Goal: Task Accomplishment & Management: Use online tool/utility

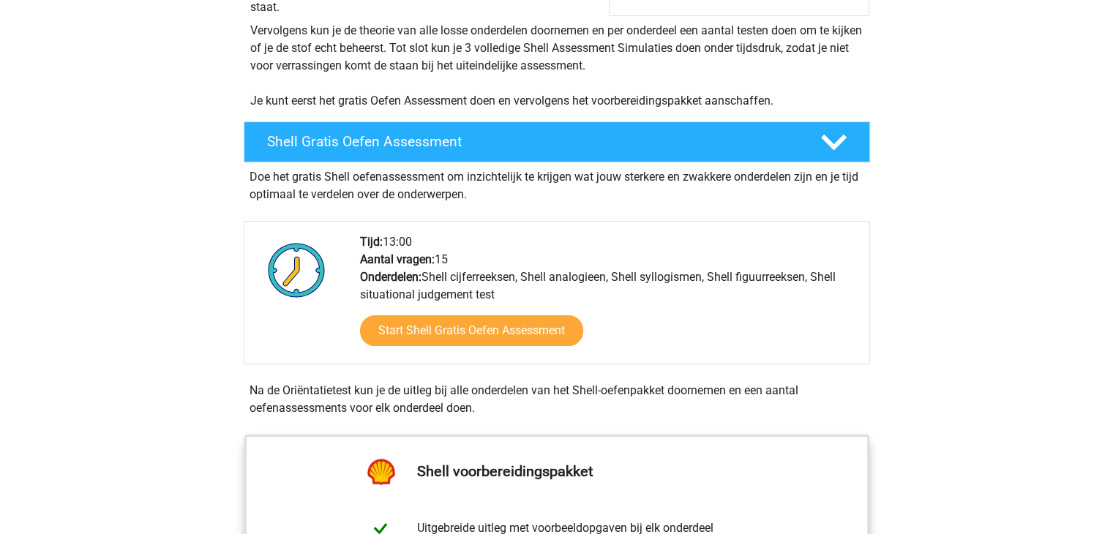
scroll to position [323, 0]
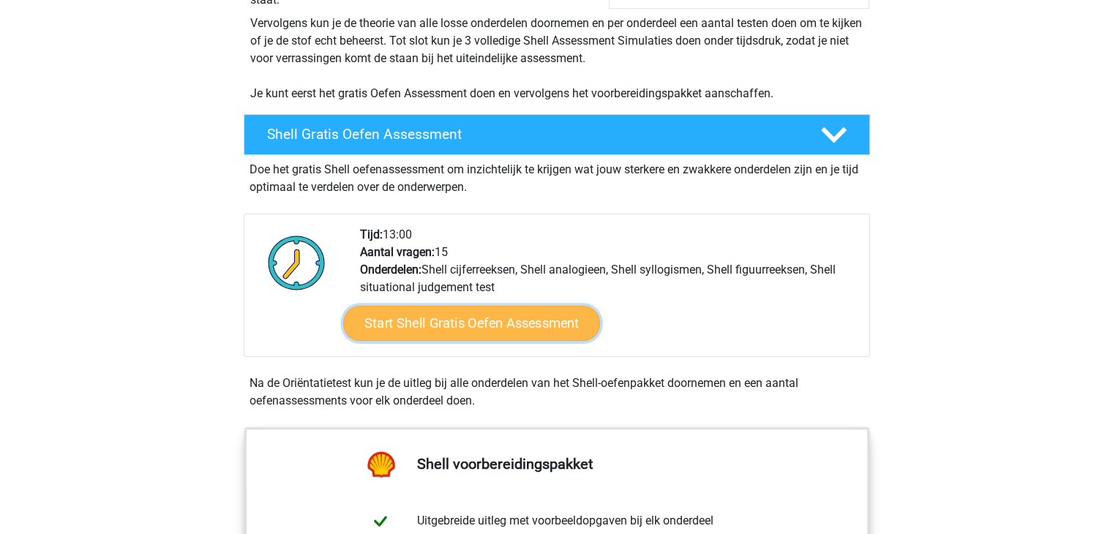
click at [479, 326] on link "Start Shell Gratis Oefen Assessment" at bounding box center [471, 323] width 257 height 35
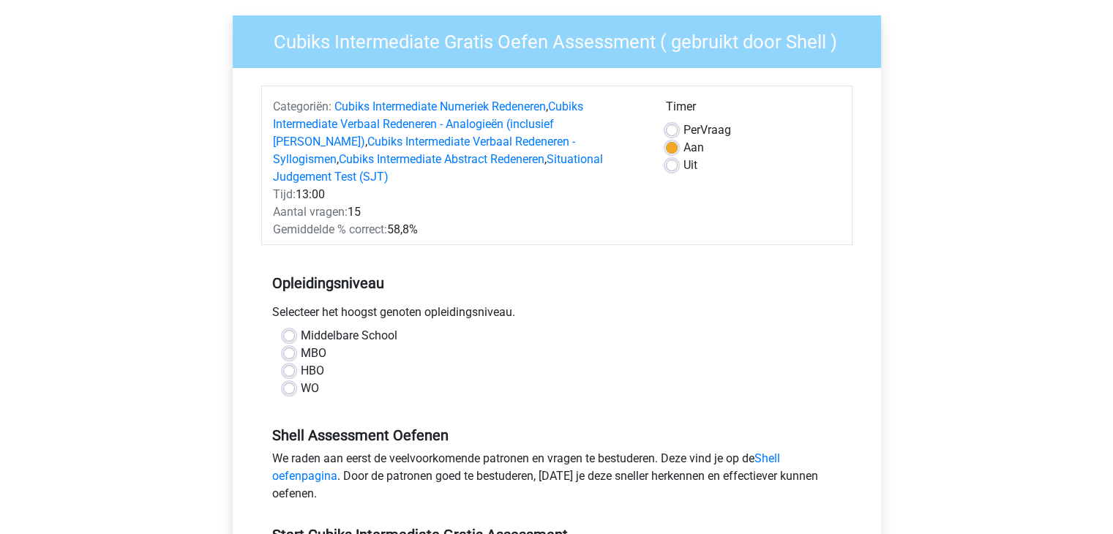
scroll to position [116, 0]
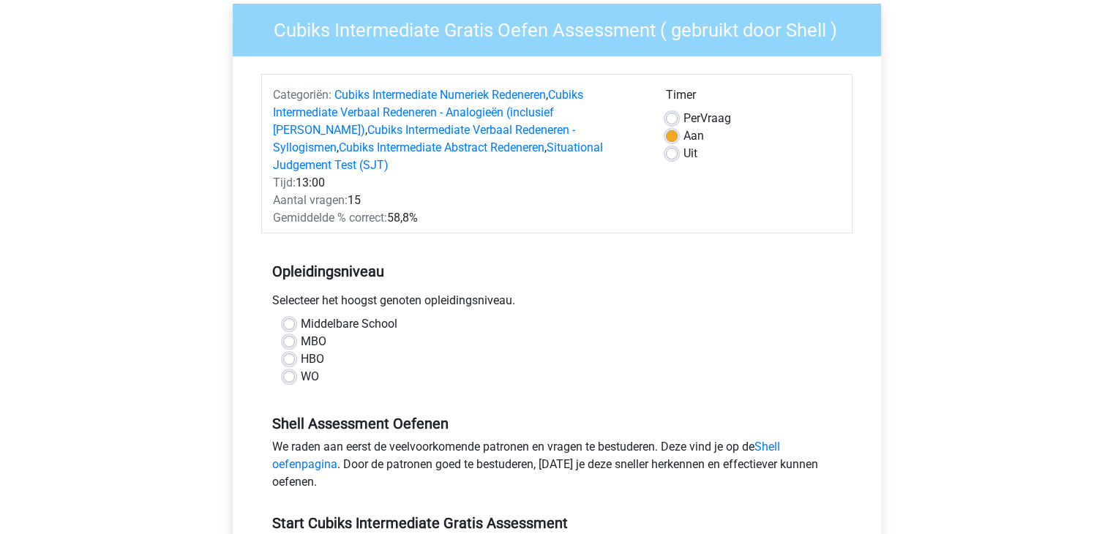
click at [276, 359] on div "Middelbare School MBO HBO WO" at bounding box center [556, 350] width 569 height 70
click at [301, 368] on label "WO" at bounding box center [310, 377] width 18 height 18
click at [290, 368] on input "WO" at bounding box center [289, 375] width 12 height 15
radio input "true"
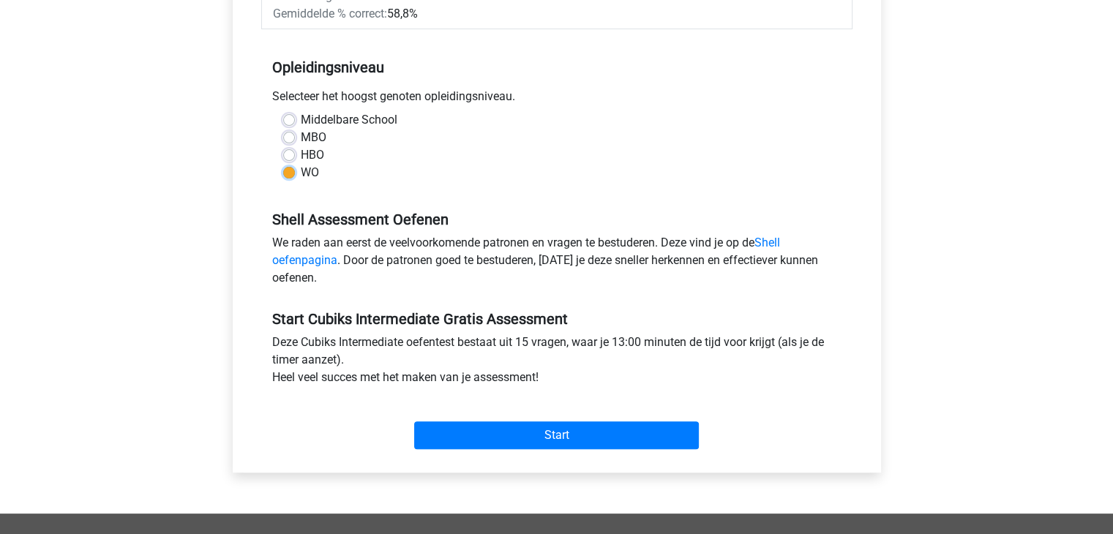
scroll to position [321, 0]
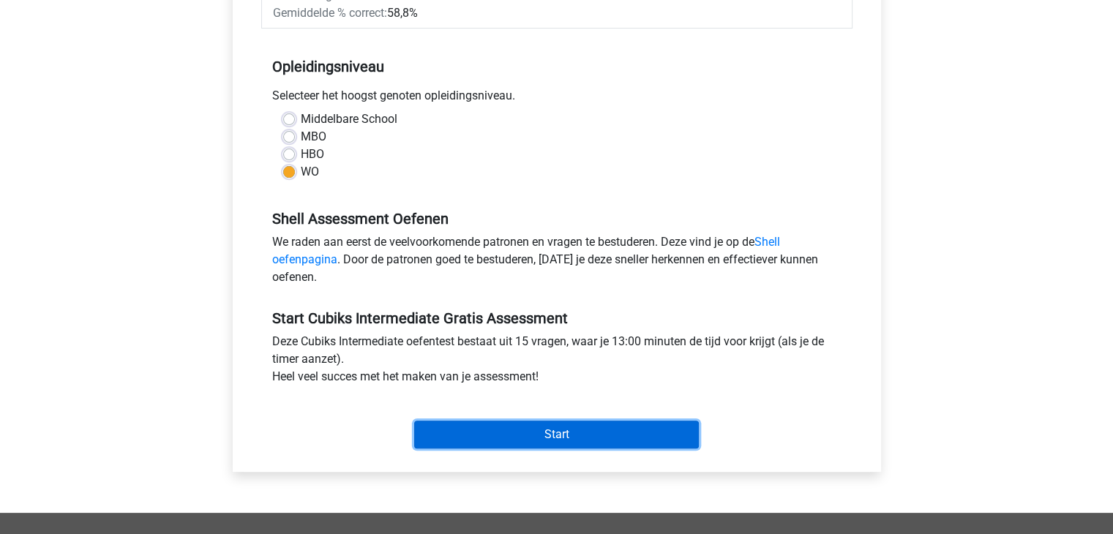
click at [545, 421] on input "Start" at bounding box center [556, 435] width 285 height 28
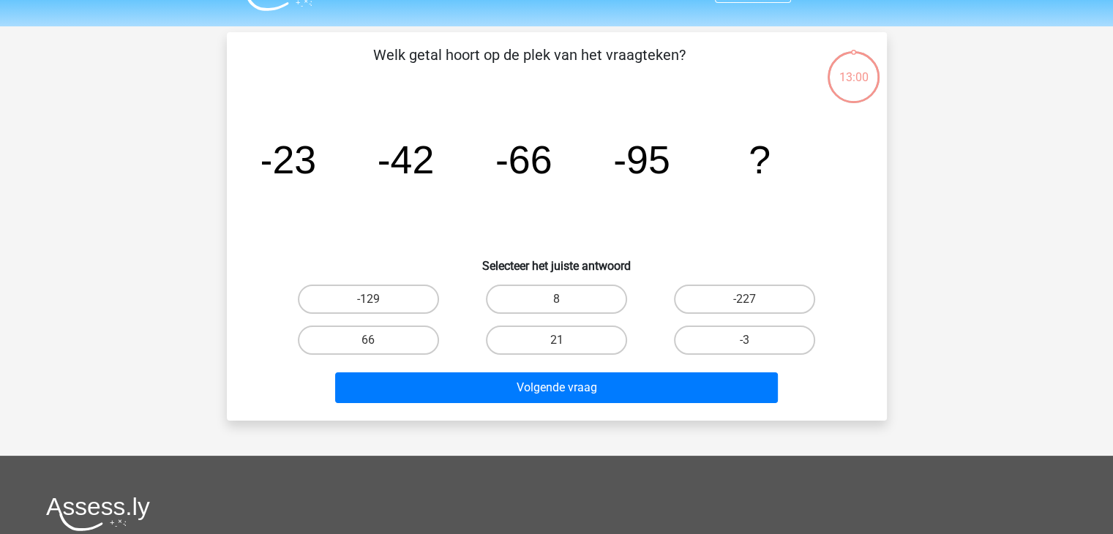
scroll to position [37, 0]
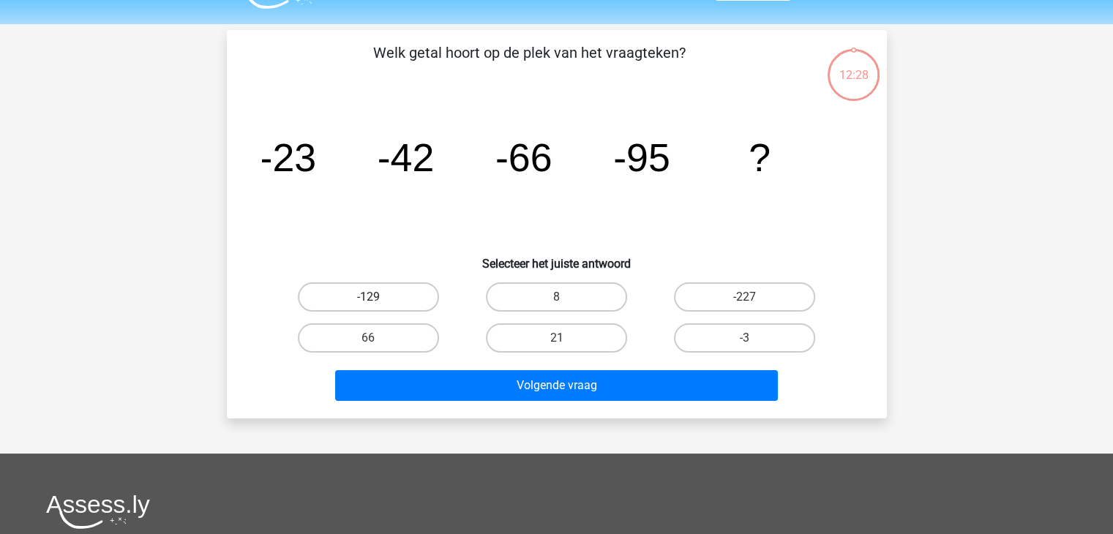
click at [345, 301] on label "-129" at bounding box center [368, 296] width 141 height 29
click at [368, 301] on input "-129" at bounding box center [373, 302] width 10 height 10
radio input "true"
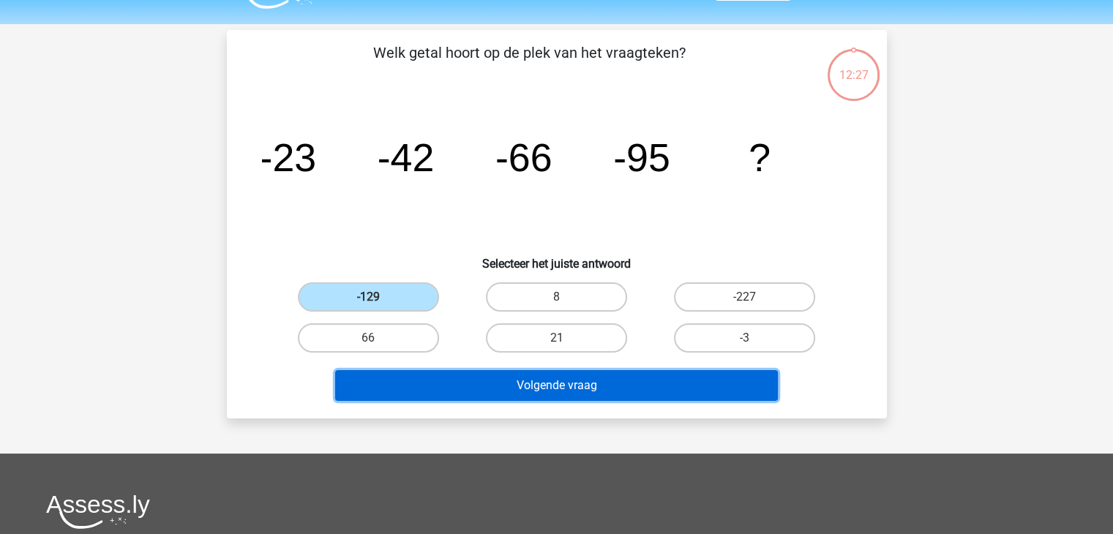
click at [534, 373] on button "Volgende vraag" at bounding box center [556, 385] width 443 height 31
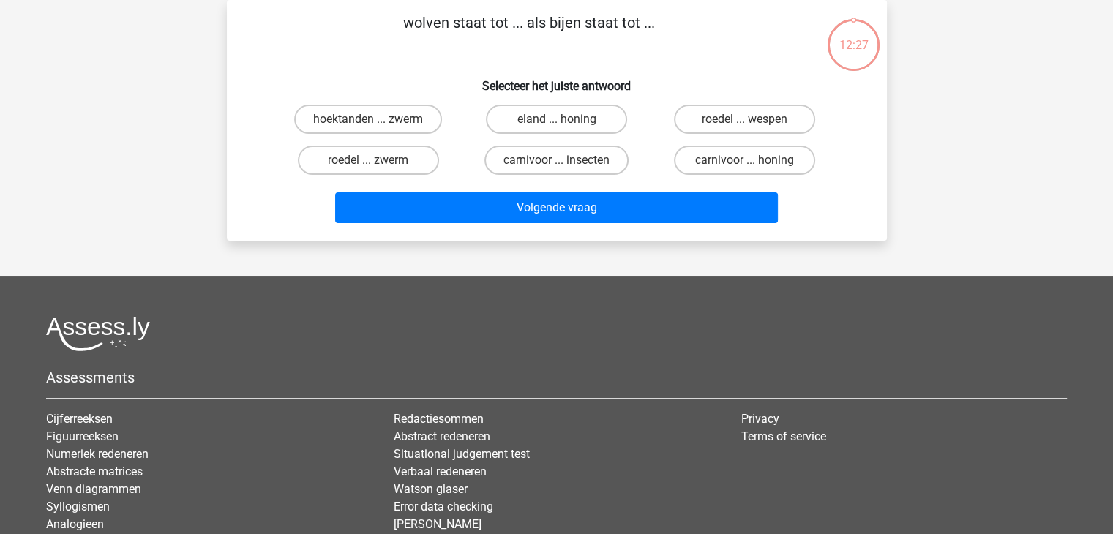
scroll to position [0, 0]
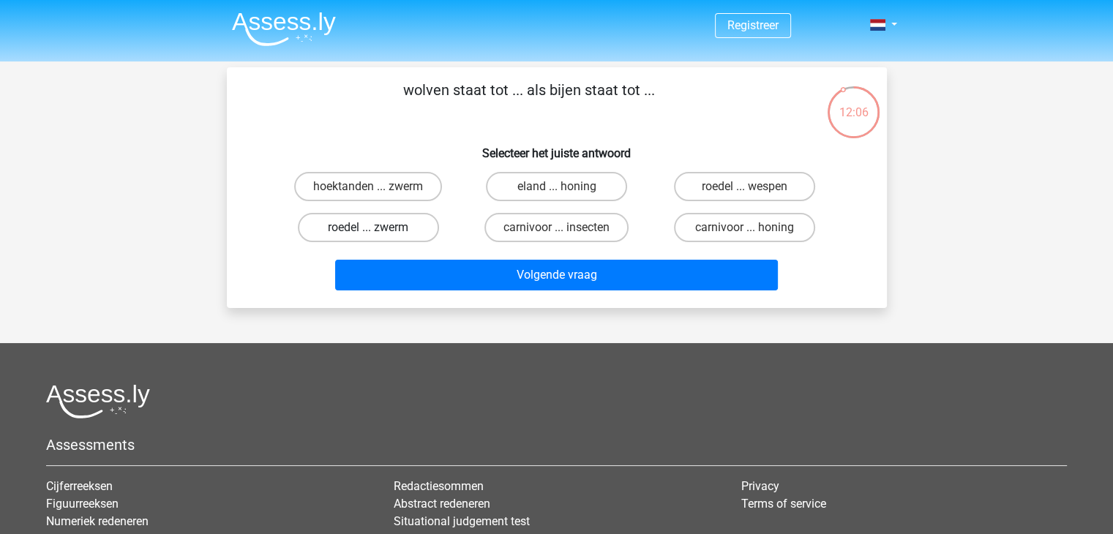
click at [402, 225] on label "roedel ... zwerm" at bounding box center [368, 227] width 141 height 29
click at [378, 228] on input "roedel ... zwerm" at bounding box center [373, 233] width 10 height 10
radio input "true"
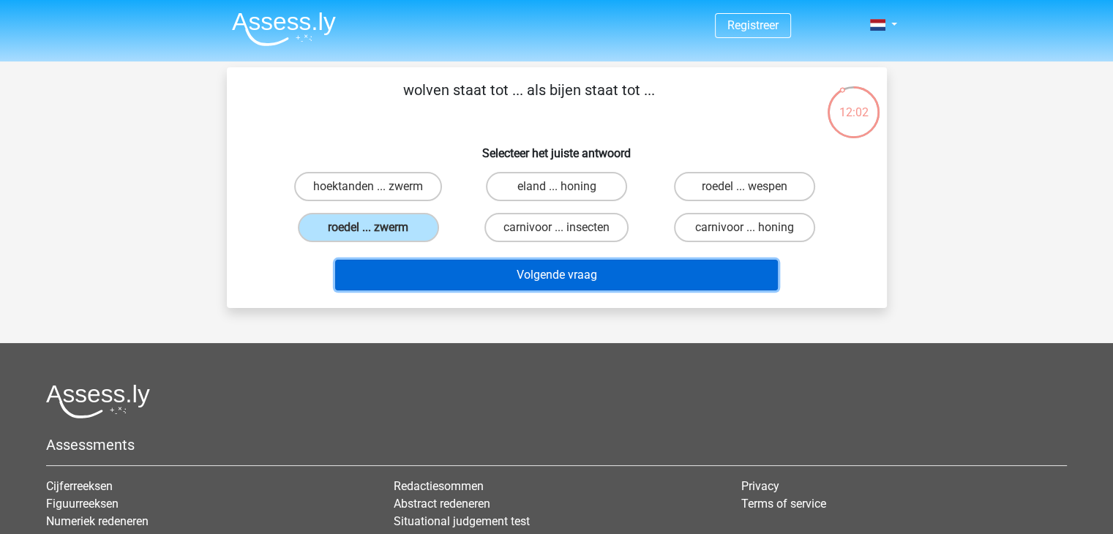
click at [553, 276] on button "Volgende vraag" at bounding box center [556, 275] width 443 height 31
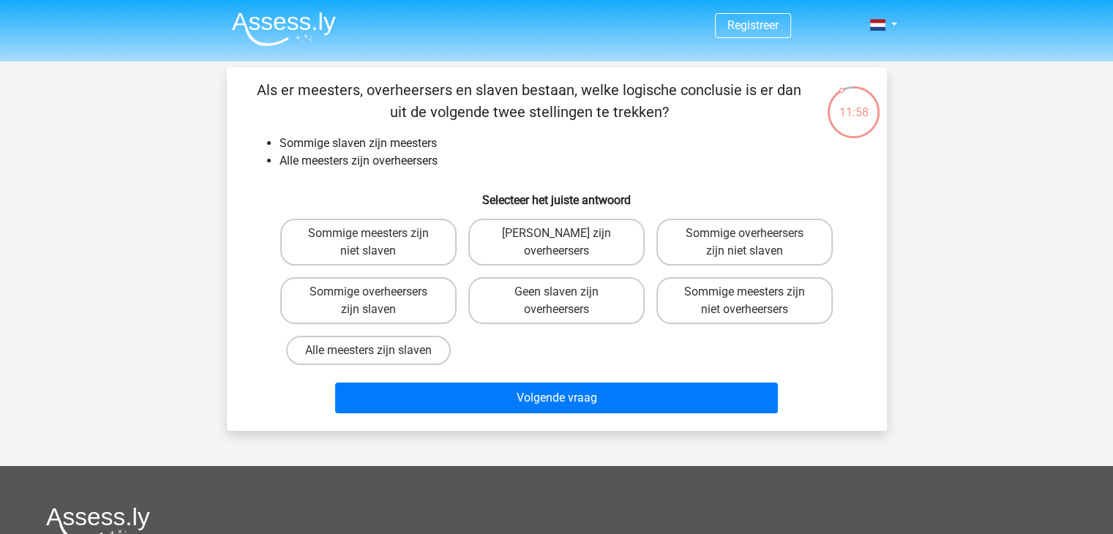
scroll to position [8, 0]
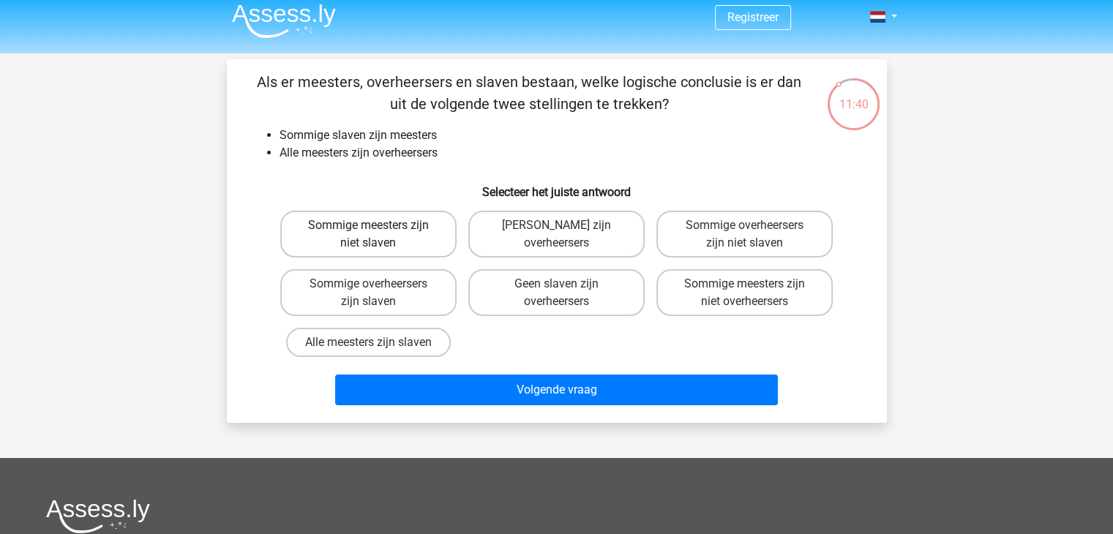
click at [393, 232] on label "Sommige meesters zijn niet slaven" at bounding box center [368, 234] width 176 height 47
click at [378, 232] on input "Sommige meesters zijn niet slaven" at bounding box center [373, 230] width 10 height 10
radio input "true"
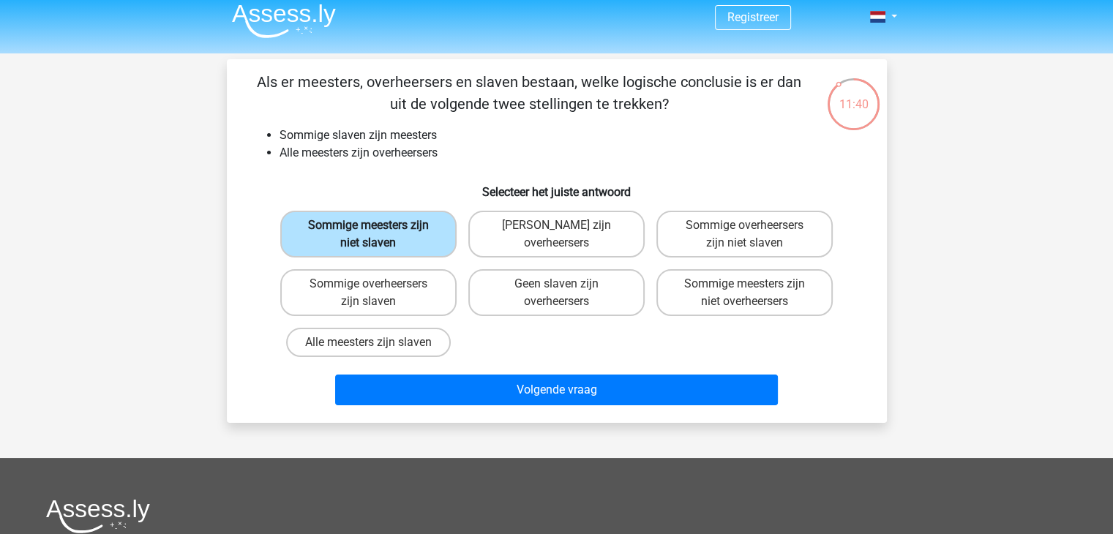
click at [406, 232] on label "Sommige meesters zijn niet slaven" at bounding box center [368, 234] width 176 height 47
click at [378, 232] on input "Sommige meesters zijn niet slaven" at bounding box center [373, 230] width 10 height 10
click at [450, 235] on label "Sommige meesters zijn niet slaven" at bounding box center [368, 234] width 176 height 47
click at [378, 235] on input "Sommige meesters zijn niet slaven" at bounding box center [373, 230] width 10 height 10
click at [566, 240] on label "[PERSON_NAME] zijn overheersers" at bounding box center [556, 234] width 176 height 47
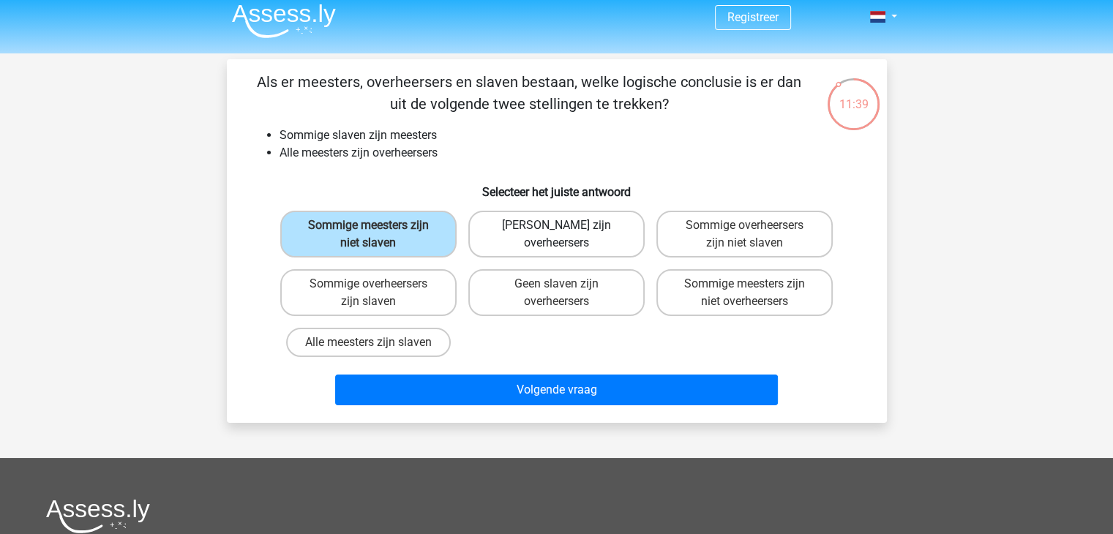
click at [566, 235] on input "[PERSON_NAME] zijn overheersers" at bounding box center [561, 230] width 10 height 10
radio input "true"
